Goal: Task Accomplishment & Management: Complete application form

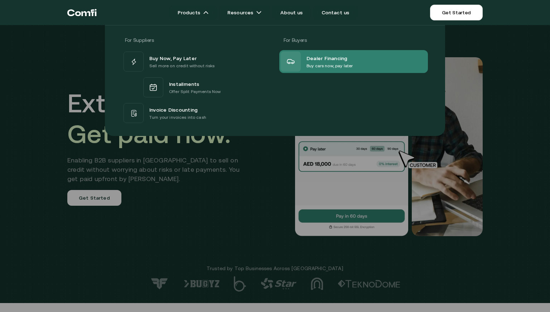
click at [314, 59] on span "Dealer Financing" at bounding box center [327, 58] width 41 height 9
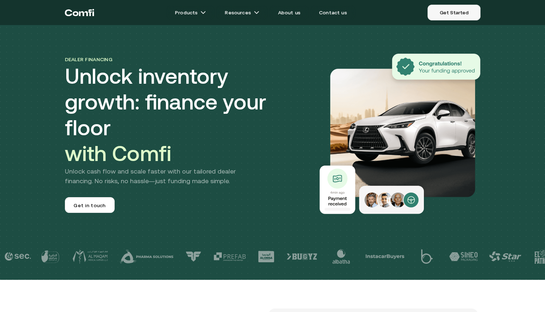
click at [451, 13] on link "Get Started" at bounding box center [453, 13] width 53 height 16
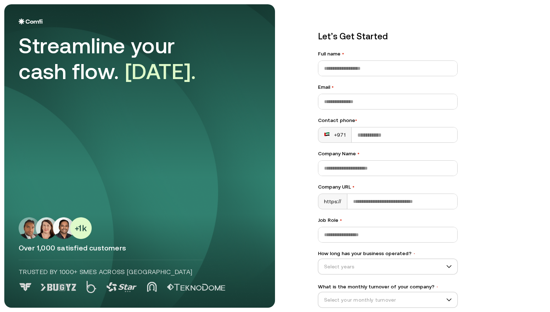
scroll to position [34, 0]
